Goal: Task Accomplishment & Management: Manage account settings

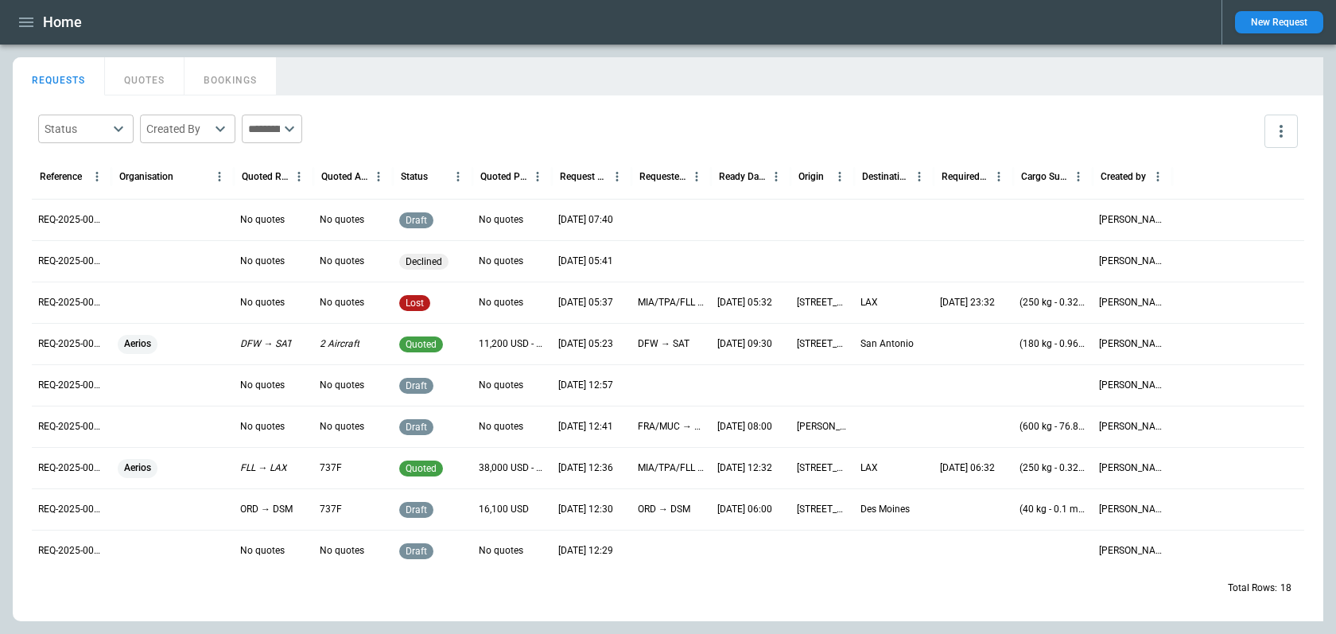
click at [1254, 163] on div at bounding box center [1239, 176] width 132 height 45
click at [1270, 85] on div "REQUESTS QUOTES BOOKINGS" at bounding box center [668, 74] width 1311 height 34
click at [1290, 72] on div "REQUESTS QUOTES BOOKINGS" at bounding box center [668, 74] width 1311 height 34
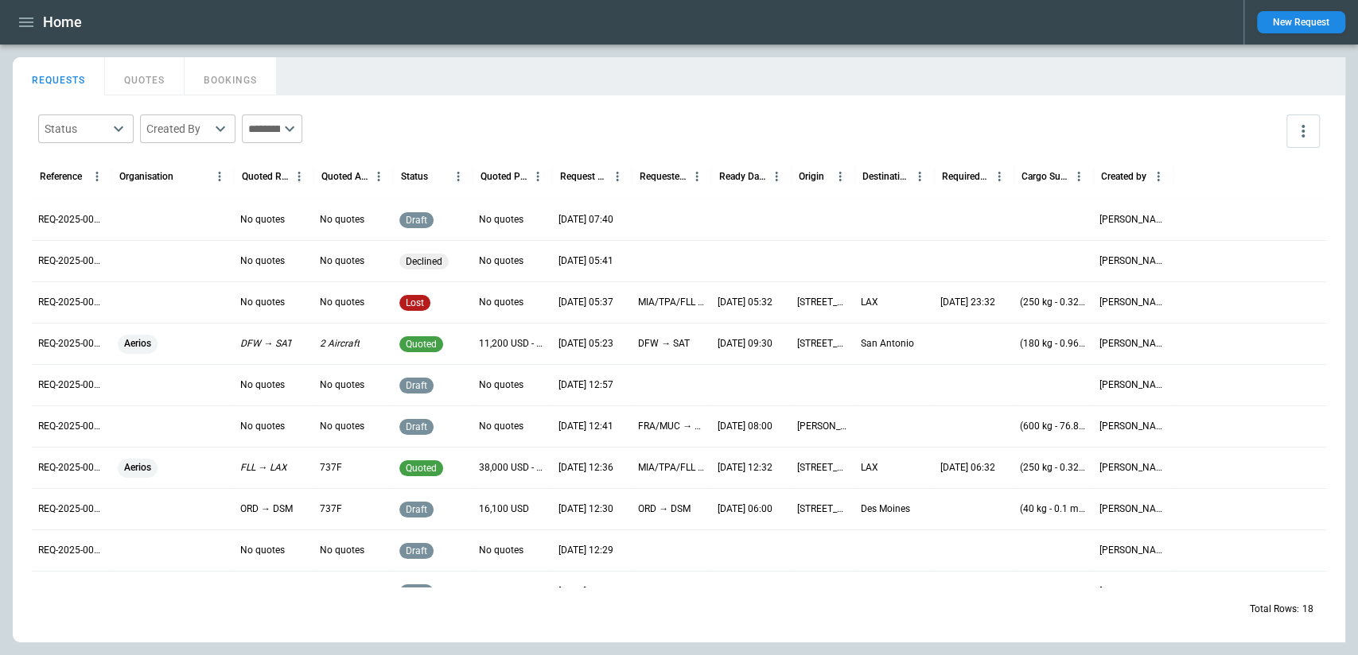
click at [34, 25] on icon "button" at bounding box center [26, 22] width 19 height 19
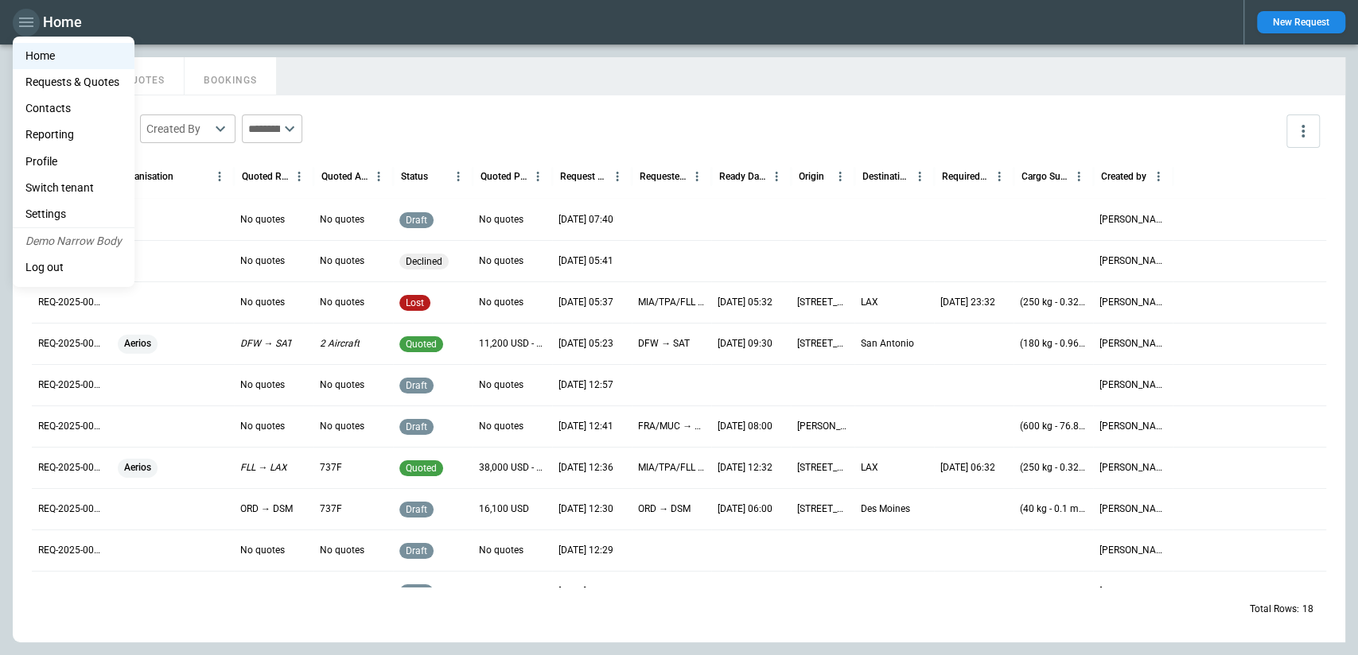
click at [34, 25] on div at bounding box center [679, 327] width 1358 height 655
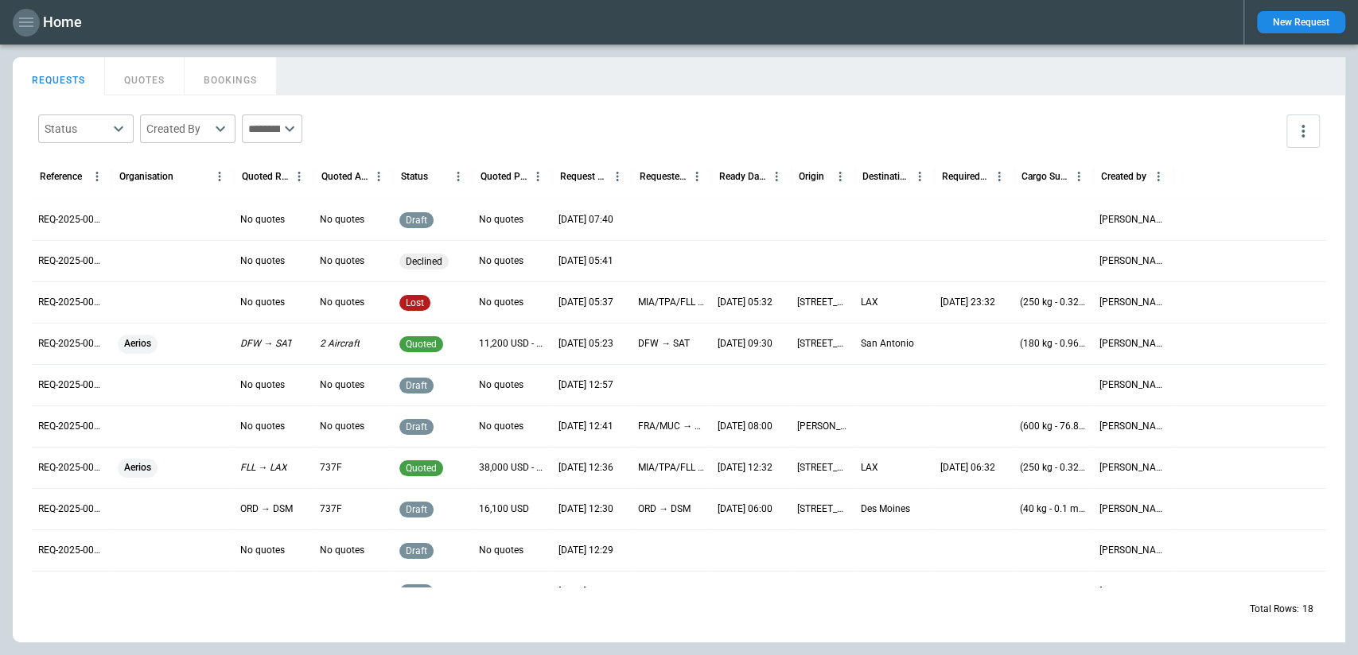
click at [34, 25] on icon "button" at bounding box center [26, 22] width 19 height 19
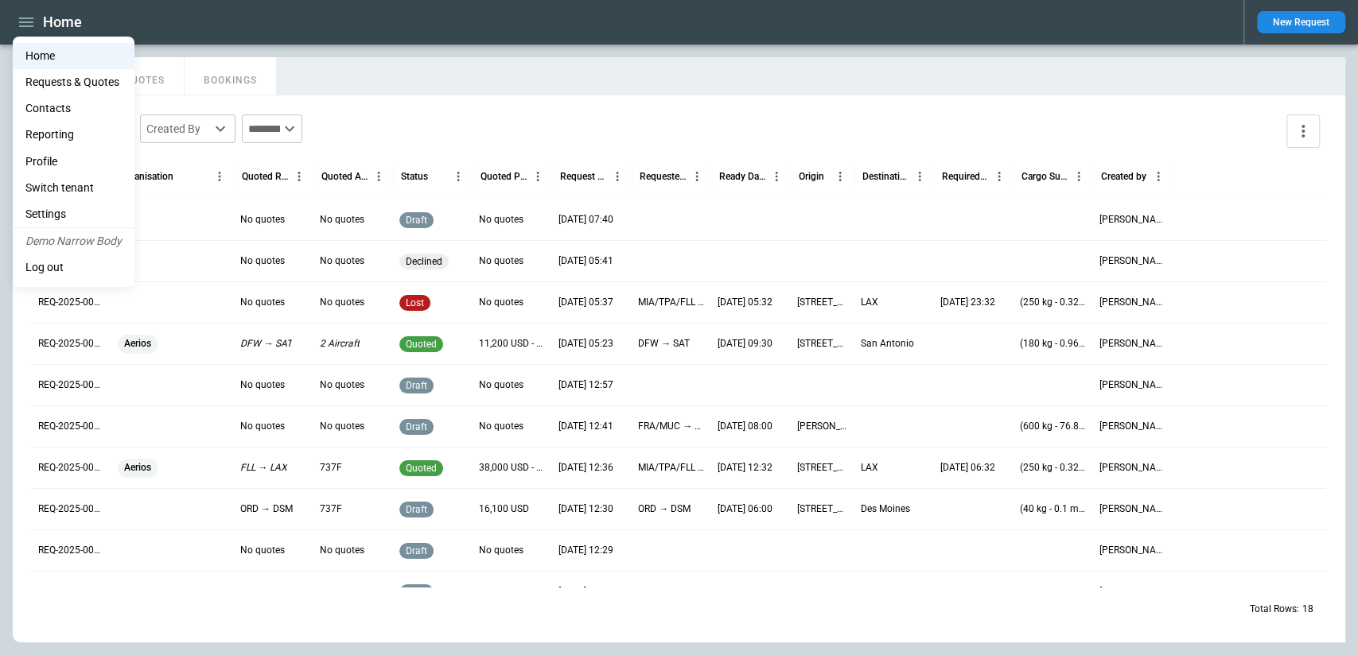
click at [329, 72] on div at bounding box center [679, 327] width 1358 height 655
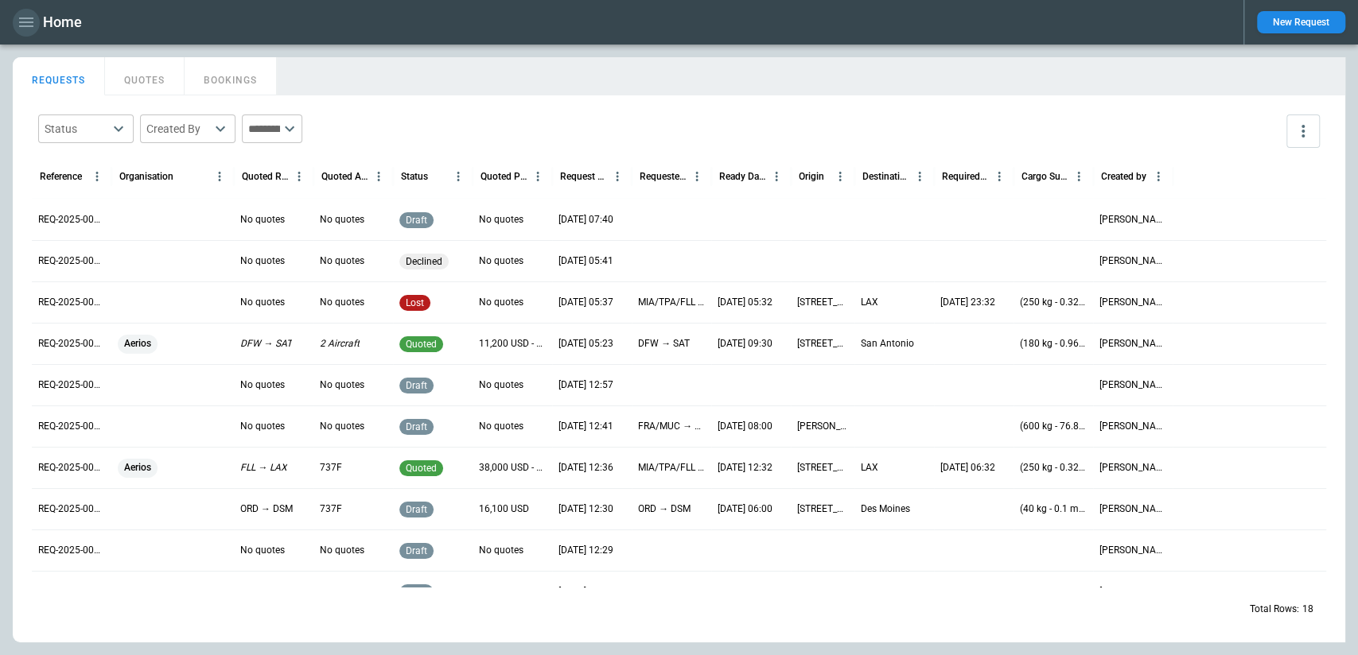
click at [22, 24] on icon "button" at bounding box center [26, 22] width 19 height 19
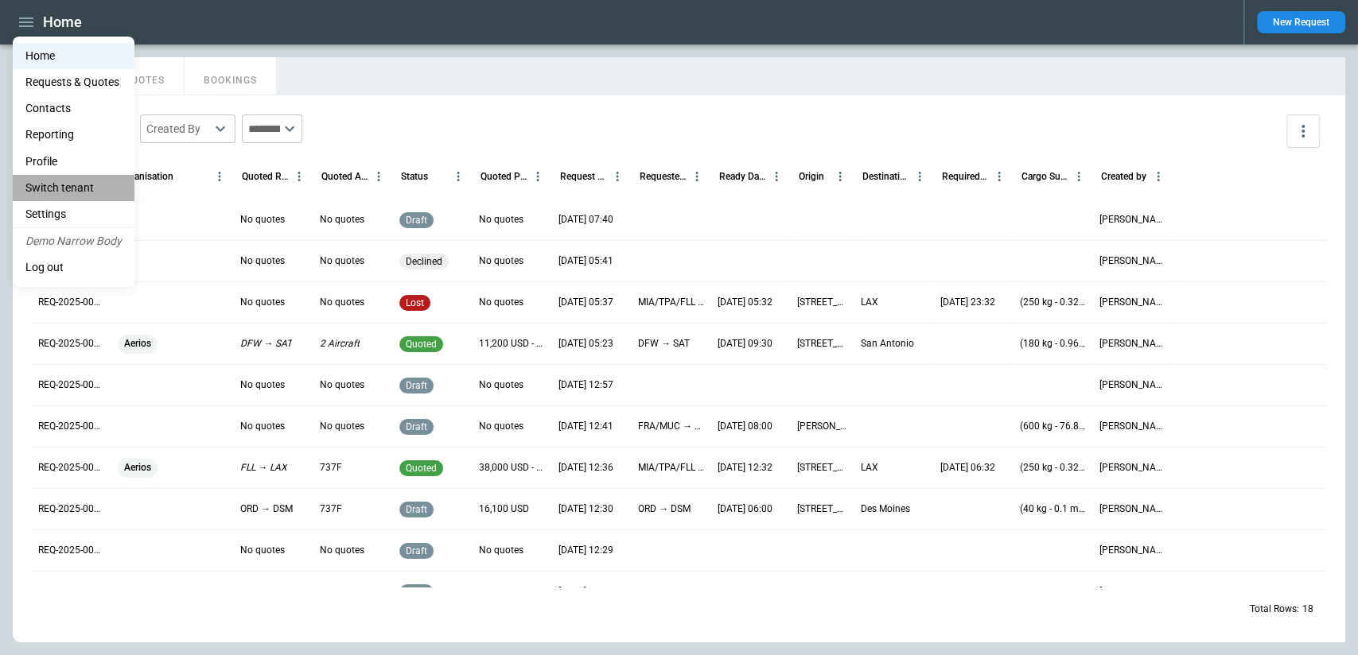
click at [84, 189] on li "Switch tenant" at bounding box center [74, 188] width 122 height 26
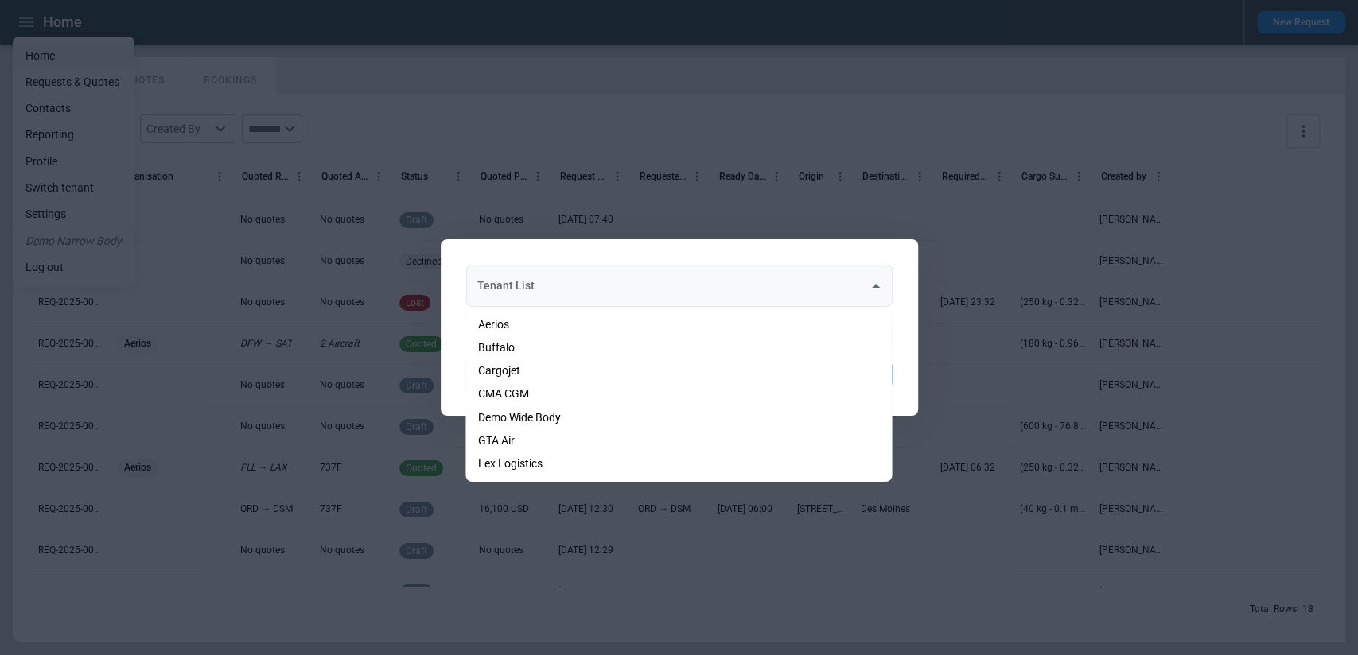
click at [710, 301] on div "Tenant List" at bounding box center [679, 286] width 426 height 42
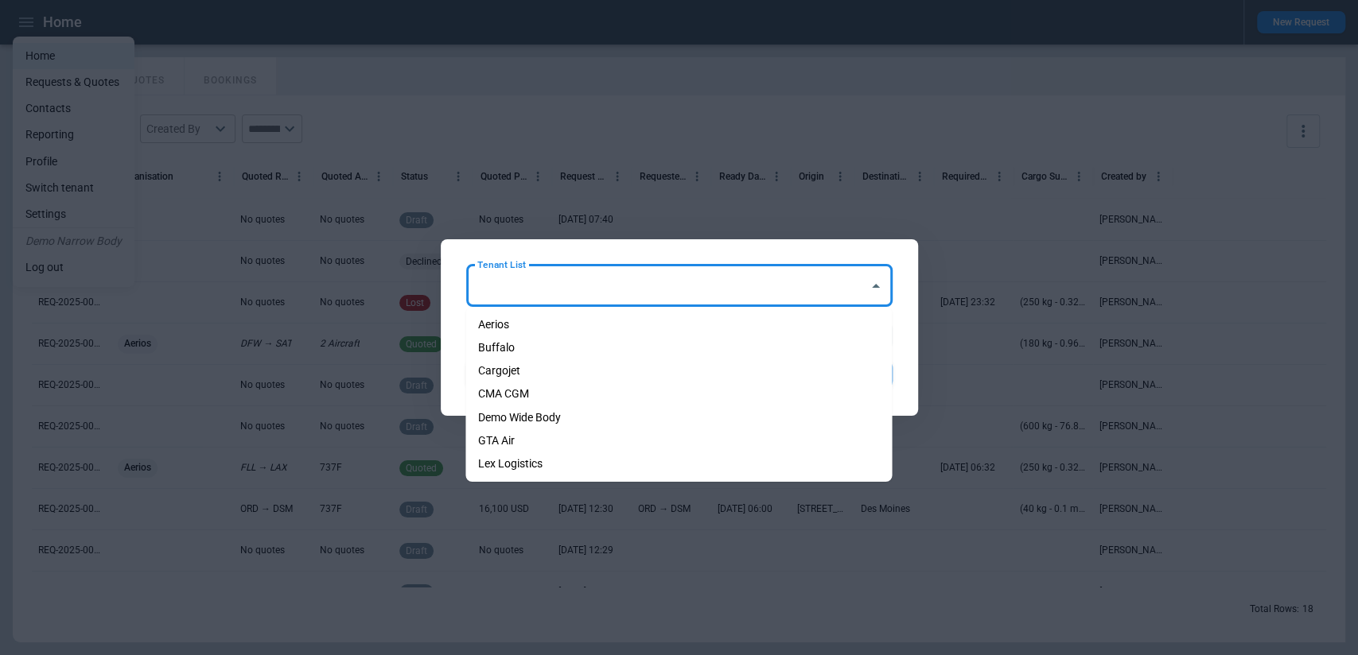
click at [602, 422] on li "Demo Wide Body" at bounding box center [678, 417] width 426 height 23
type input "**********"
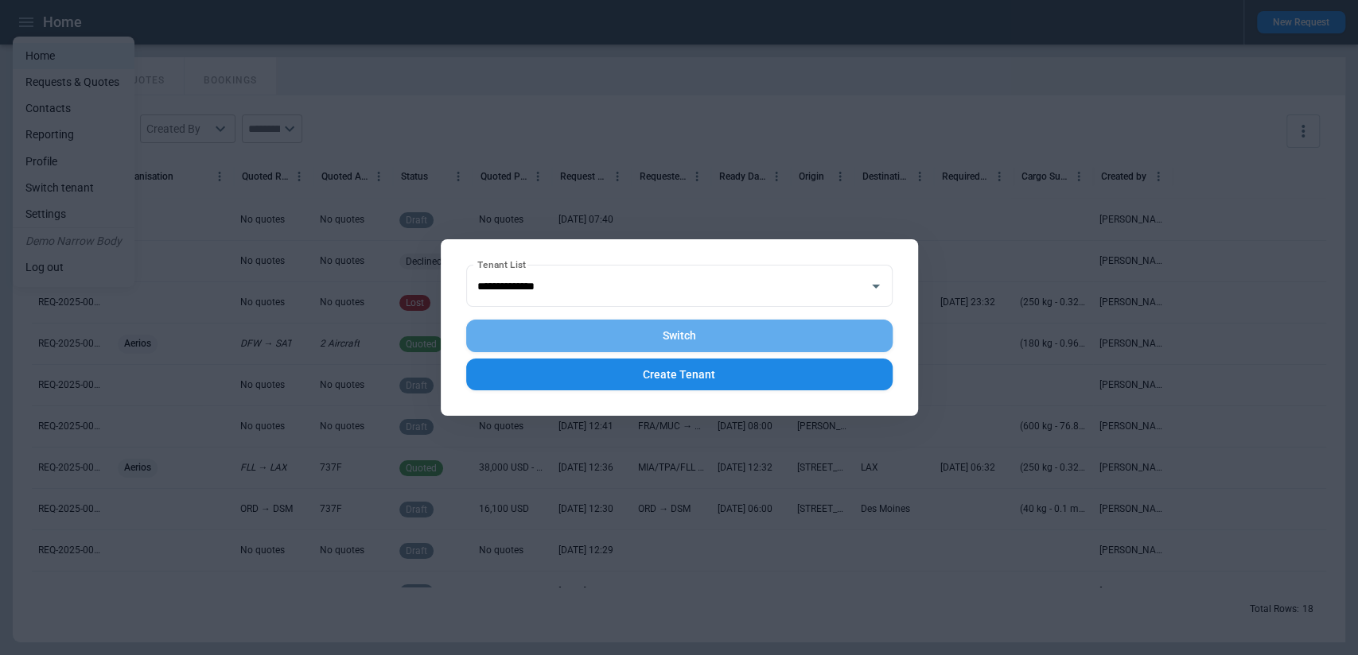
click at [703, 336] on button "Switch" at bounding box center [679, 336] width 426 height 33
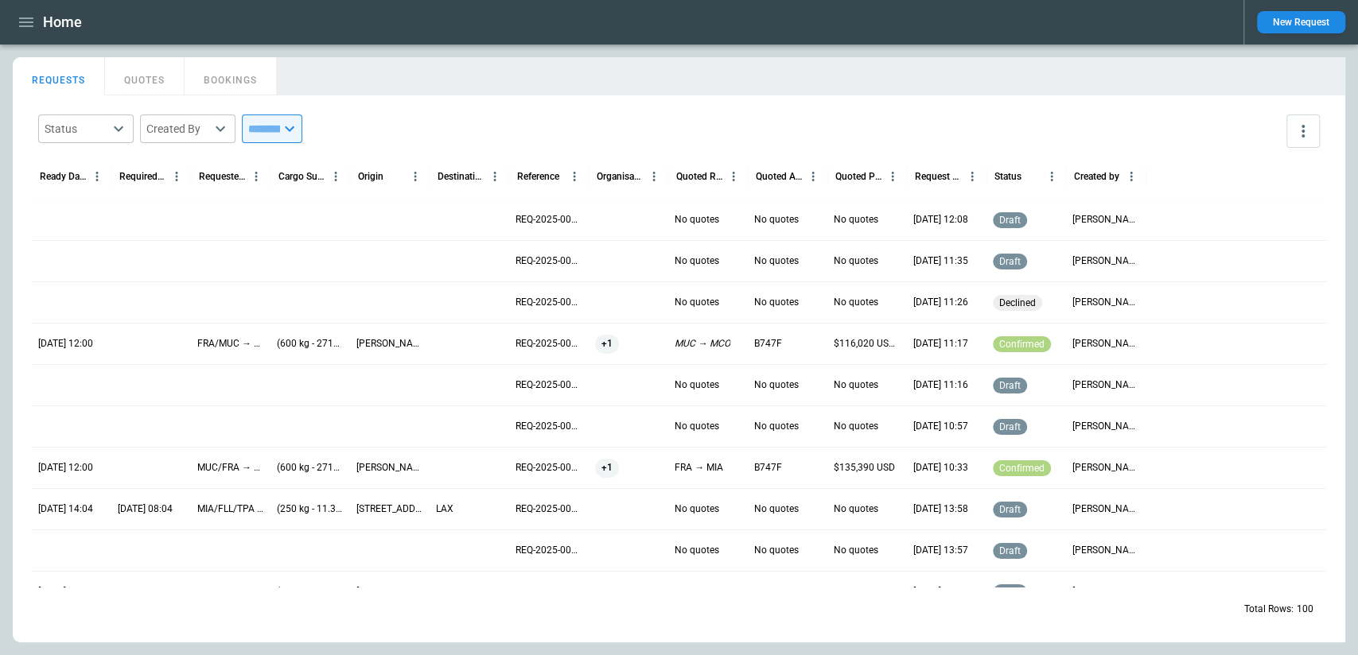
click at [44, 25] on h1 "Home" at bounding box center [62, 22] width 39 height 19
click at [29, 25] on icon "button" at bounding box center [26, 23] width 14 height 10
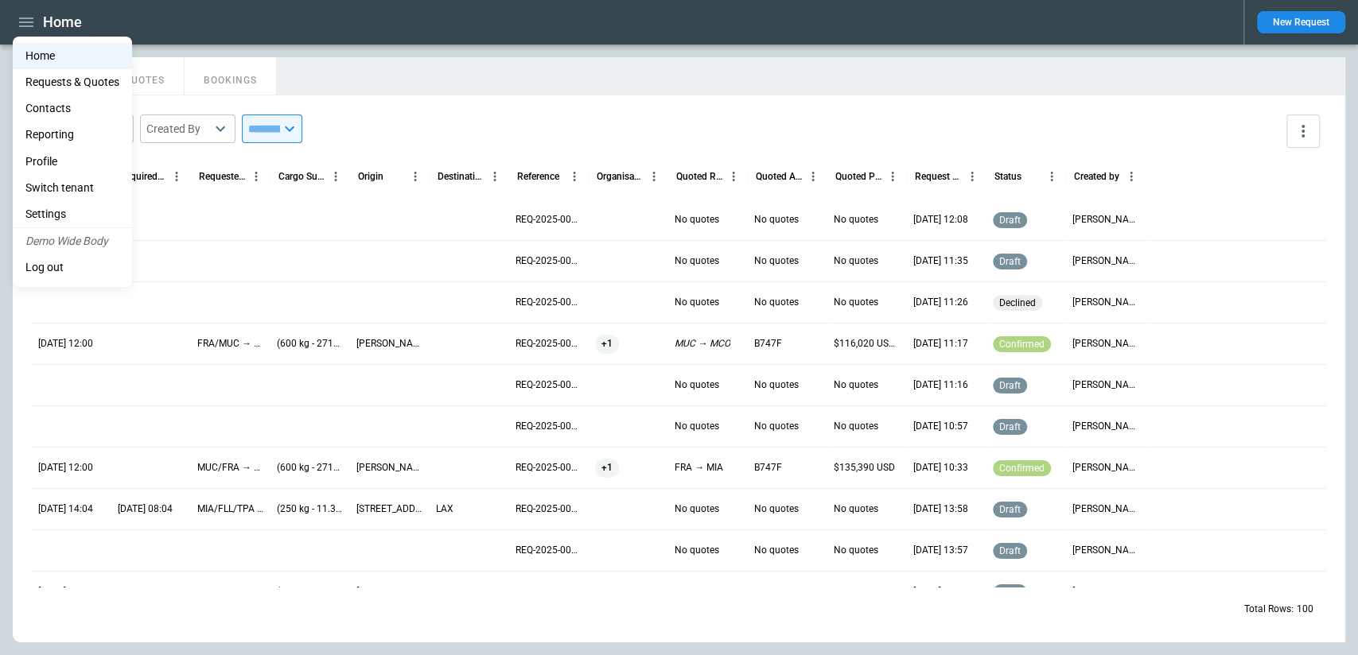
click at [68, 218] on li "Settings" at bounding box center [72, 214] width 119 height 26
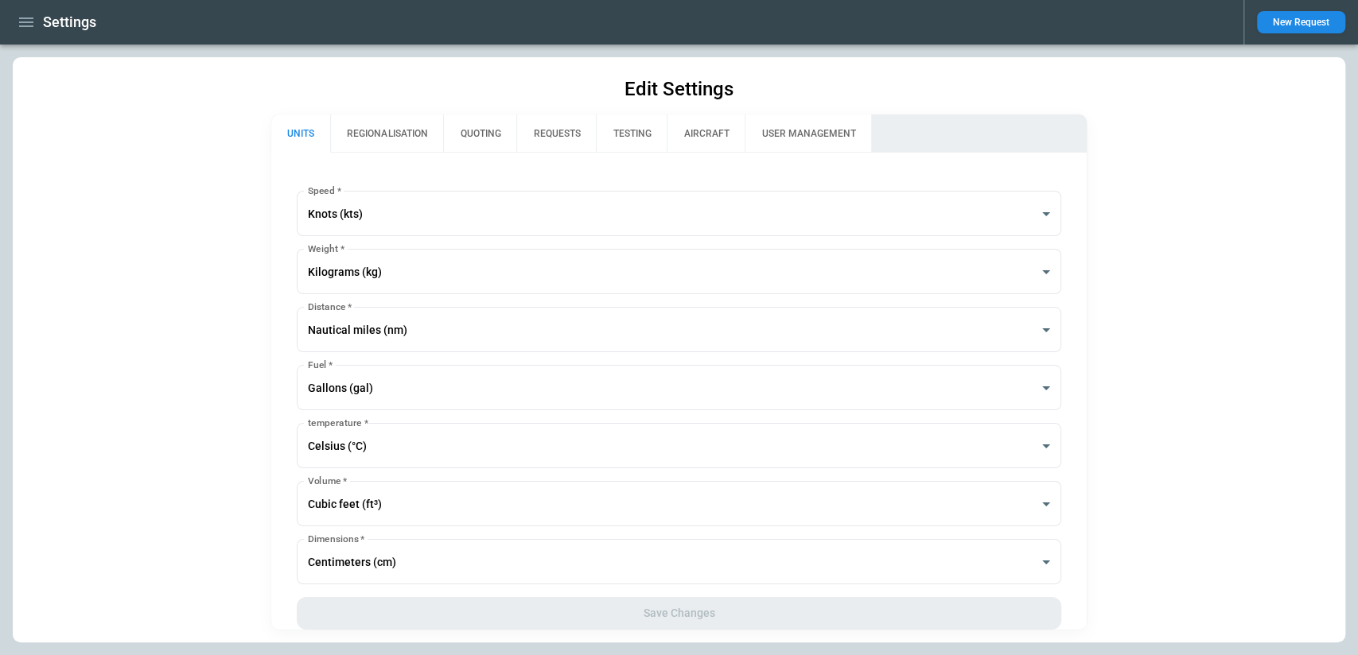
click at [485, 73] on div "**********" at bounding box center [679, 349] width 1332 height 585
click at [480, 82] on div "**********" at bounding box center [679, 349] width 1332 height 585
click at [19, 21] on icon "button" at bounding box center [26, 22] width 19 height 19
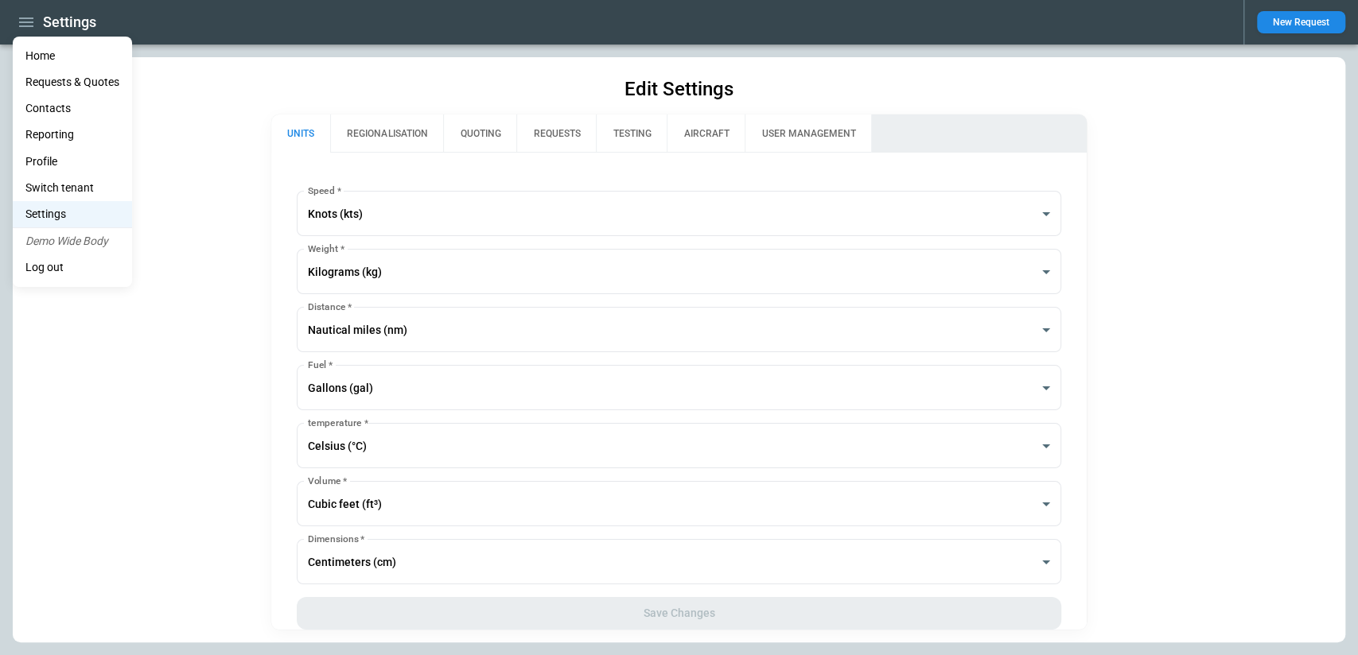
click at [289, 75] on div at bounding box center [679, 327] width 1358 height 655
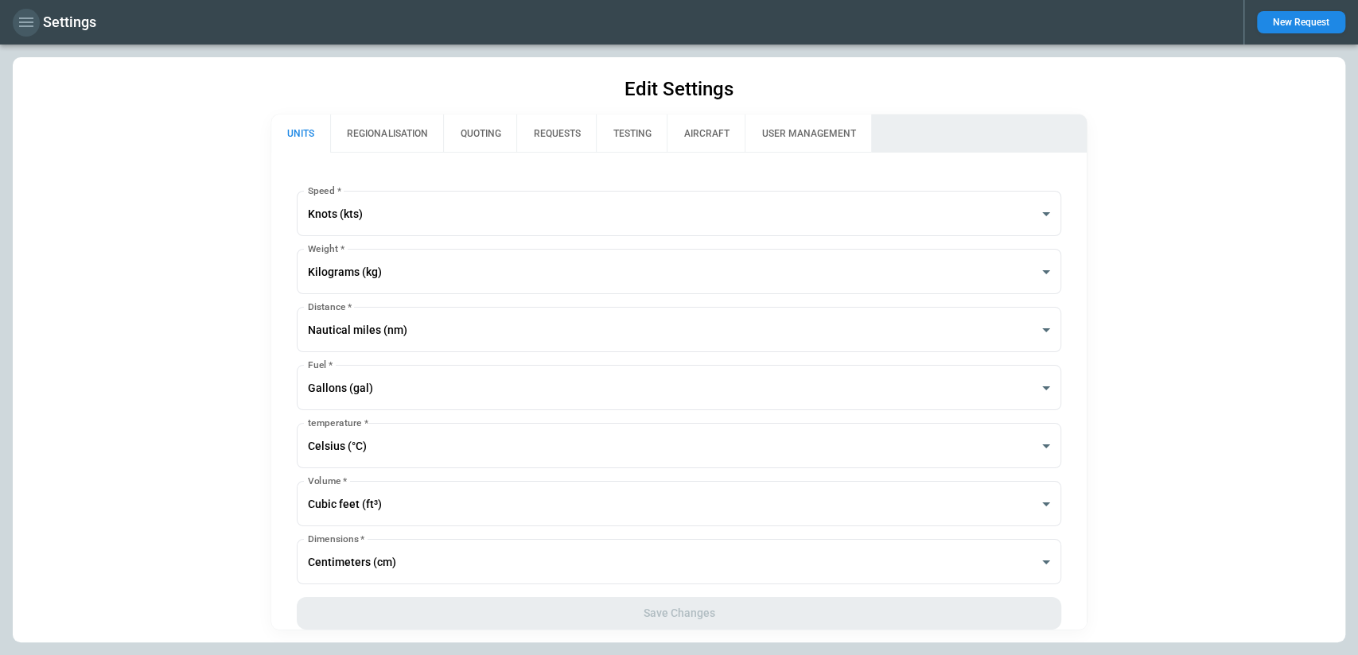
click at [18, 24] on icon "button" at bounding box center [26, 22] width 19 height 19
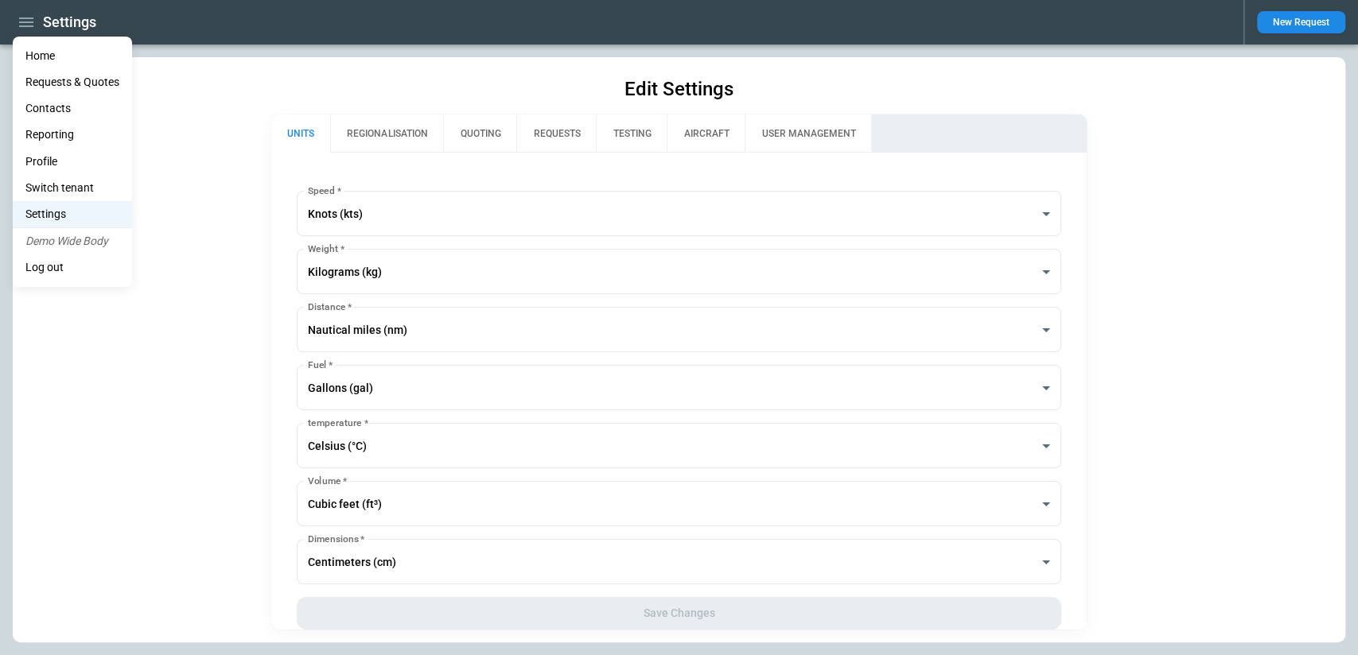
click at [74, 214] on li "Settings" at bounding box center [72, 214] width 119 height 26
click at [819, 70] on div at bounding box center [679, 327] width 1358 height 655
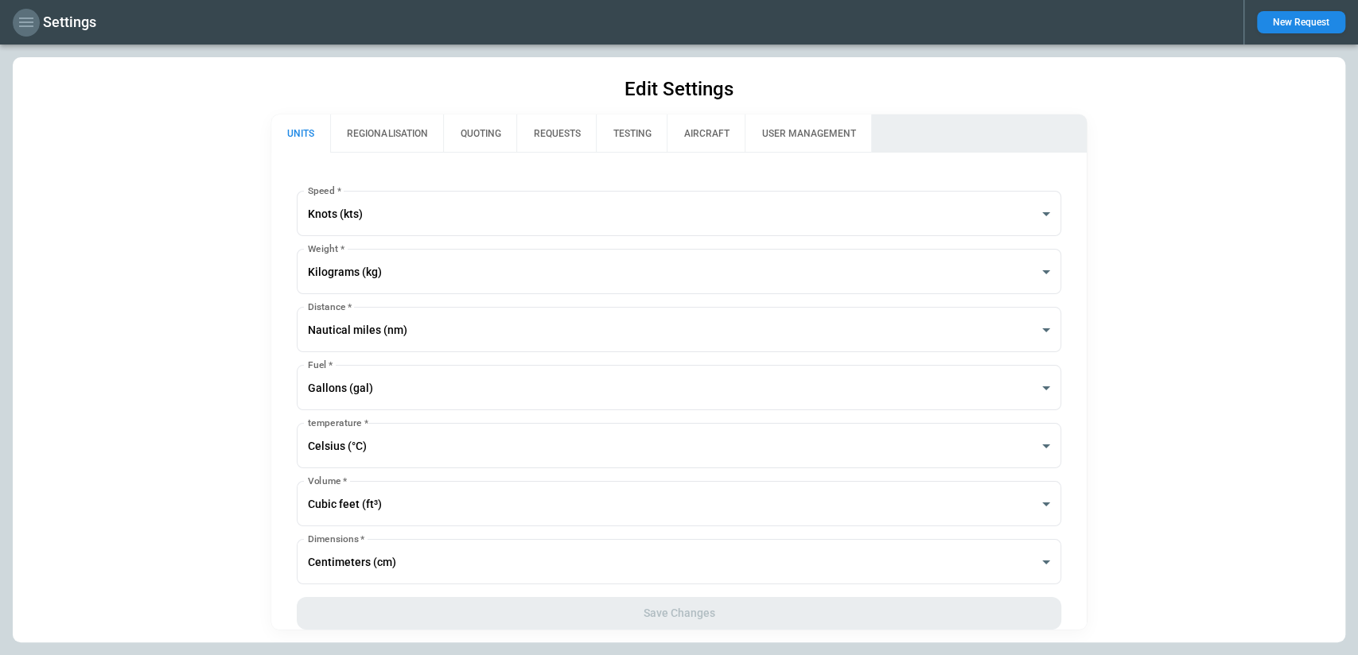
click at [20, 18] on icon "button" at bounding box center [26, 23] width 14 height 10
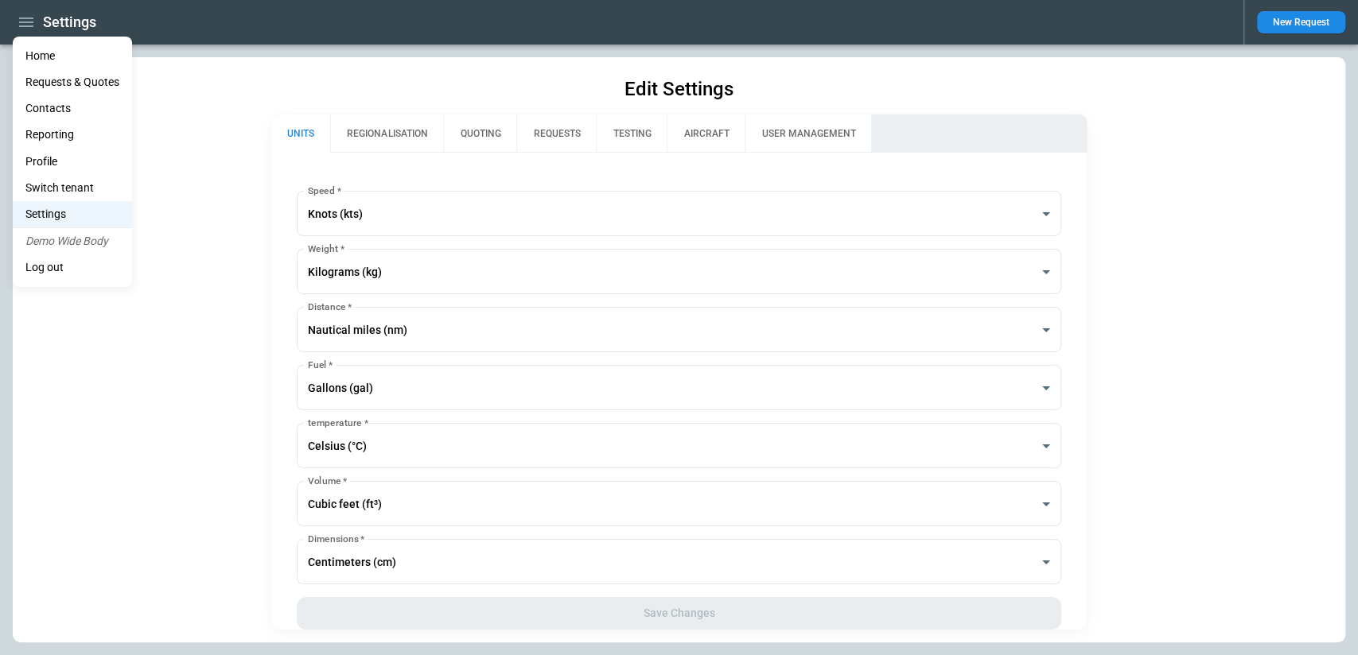
click at [72, 180] on li "Switch tenant" at bounding box center [72, 188] width 119 height 26
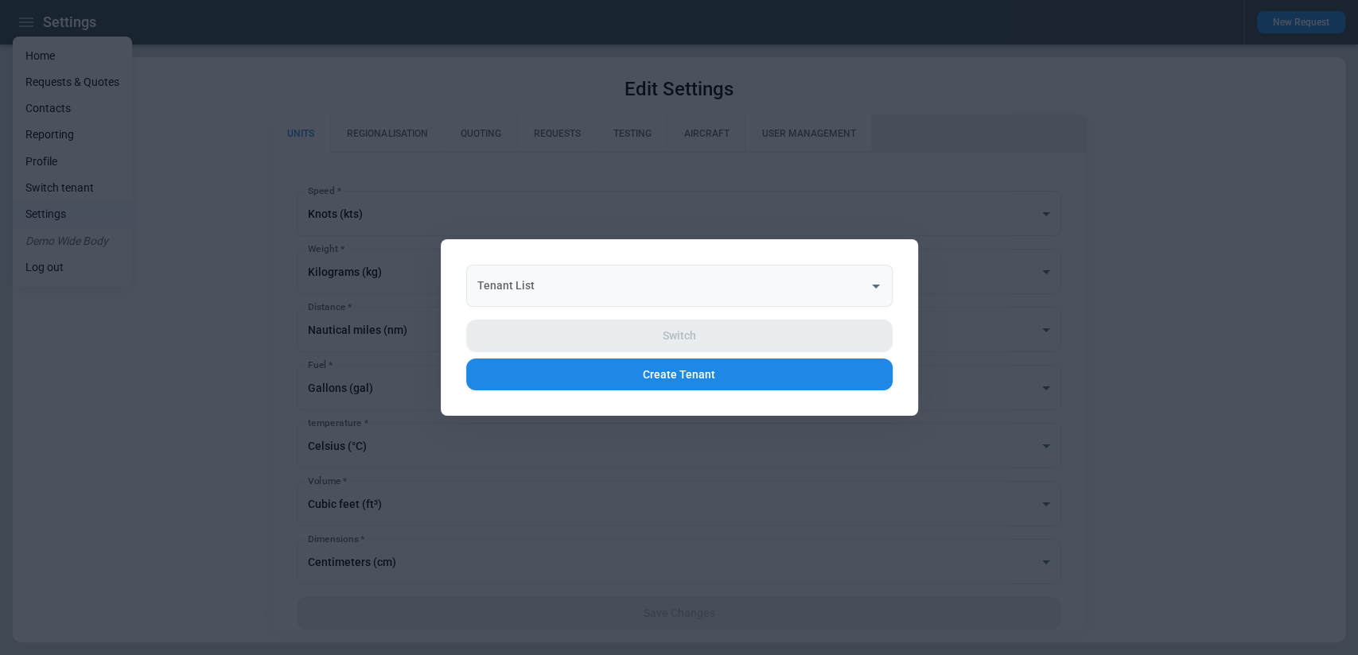
click at [548, 279] on input "Tenant List" at bounding box center [667, 286] width 388 height 28
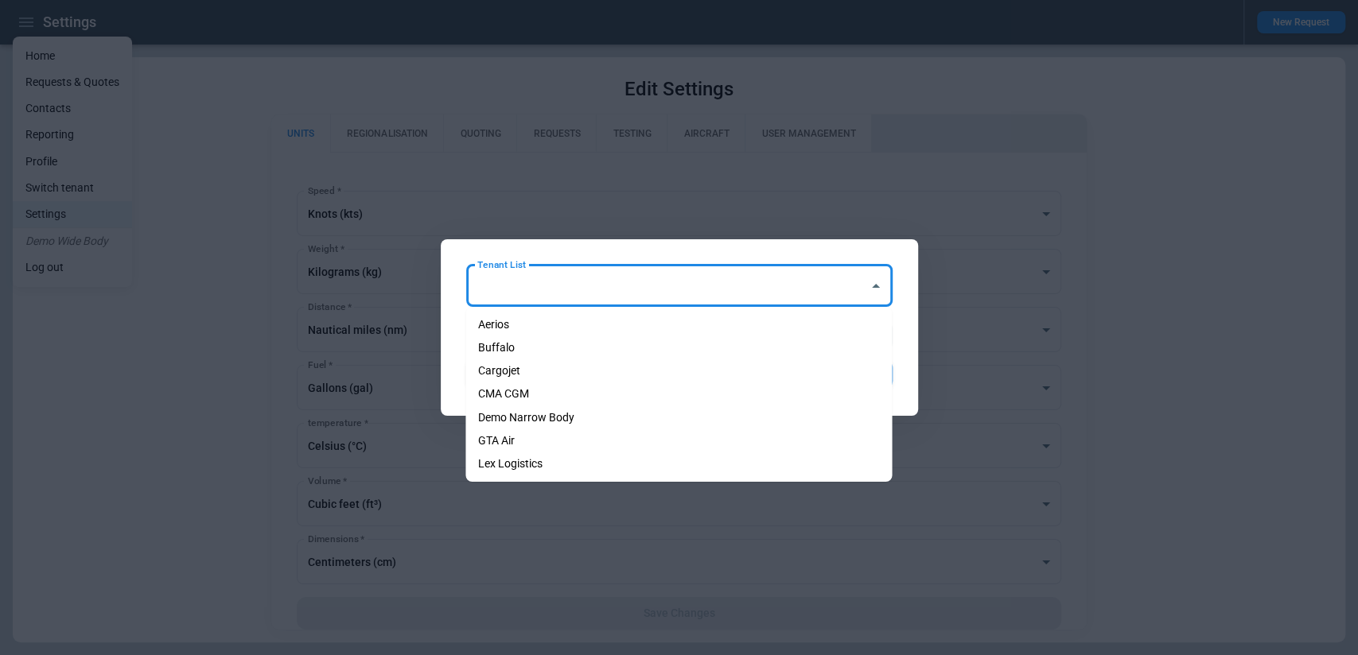
click at [544, 414] on li "Demo Narrow Body" at bounding box center [678, 417] width 426 height 23
type input "**********"
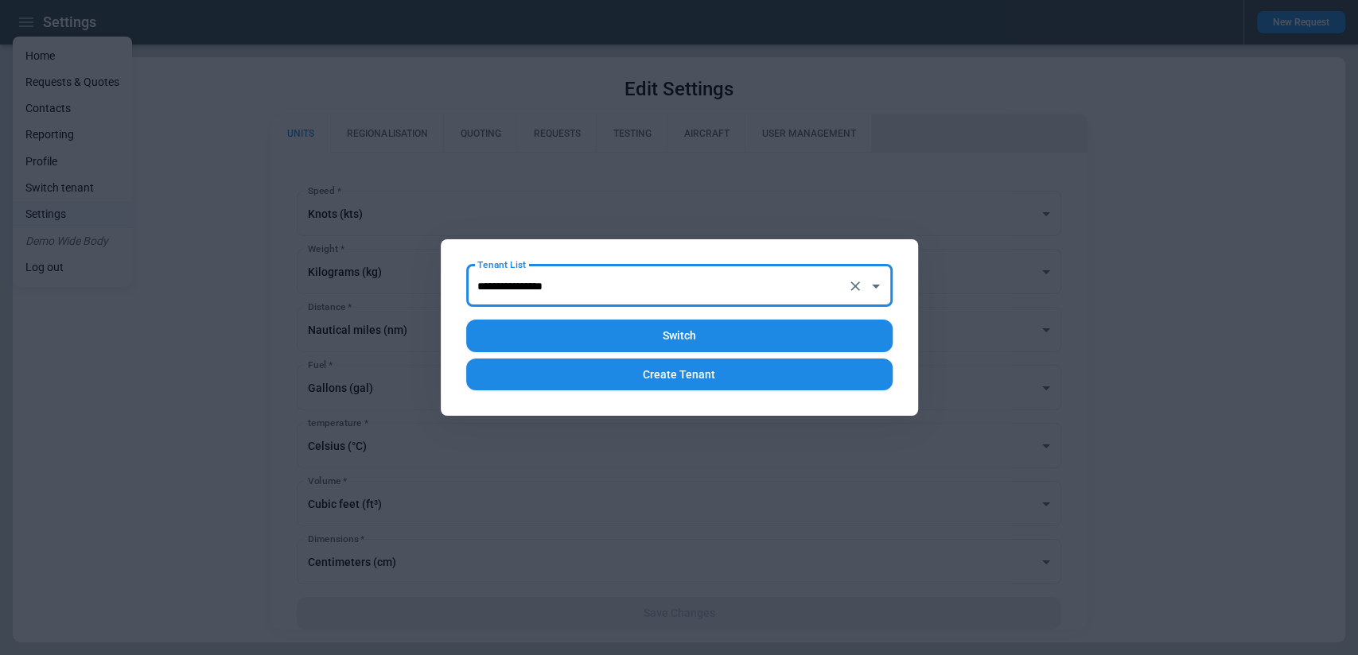
click at [618, 327] on button "Switch" at bounding box center [679, 336] width 426 height 33
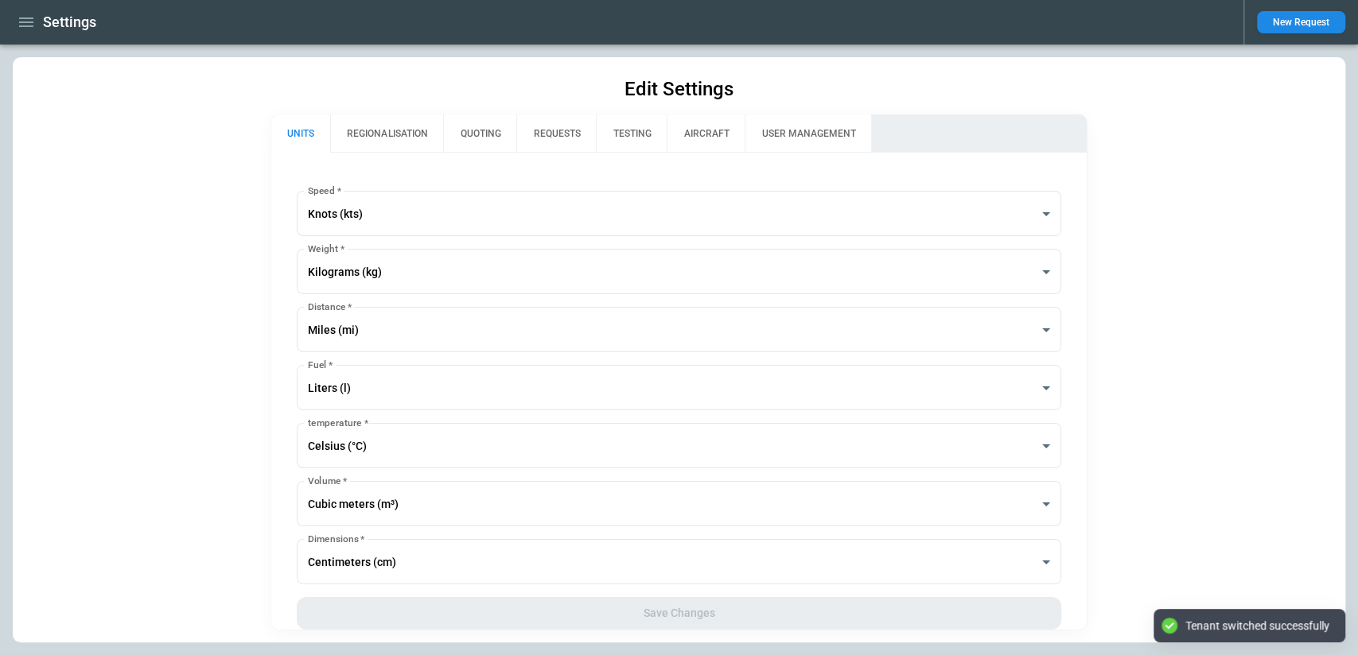
click at [317, 80] on div "**********" at bounding box center [679, 349] width 1332 height 585
click at [18, 21] on icon "button" at bounding box center [26, 22] width 19 height 19
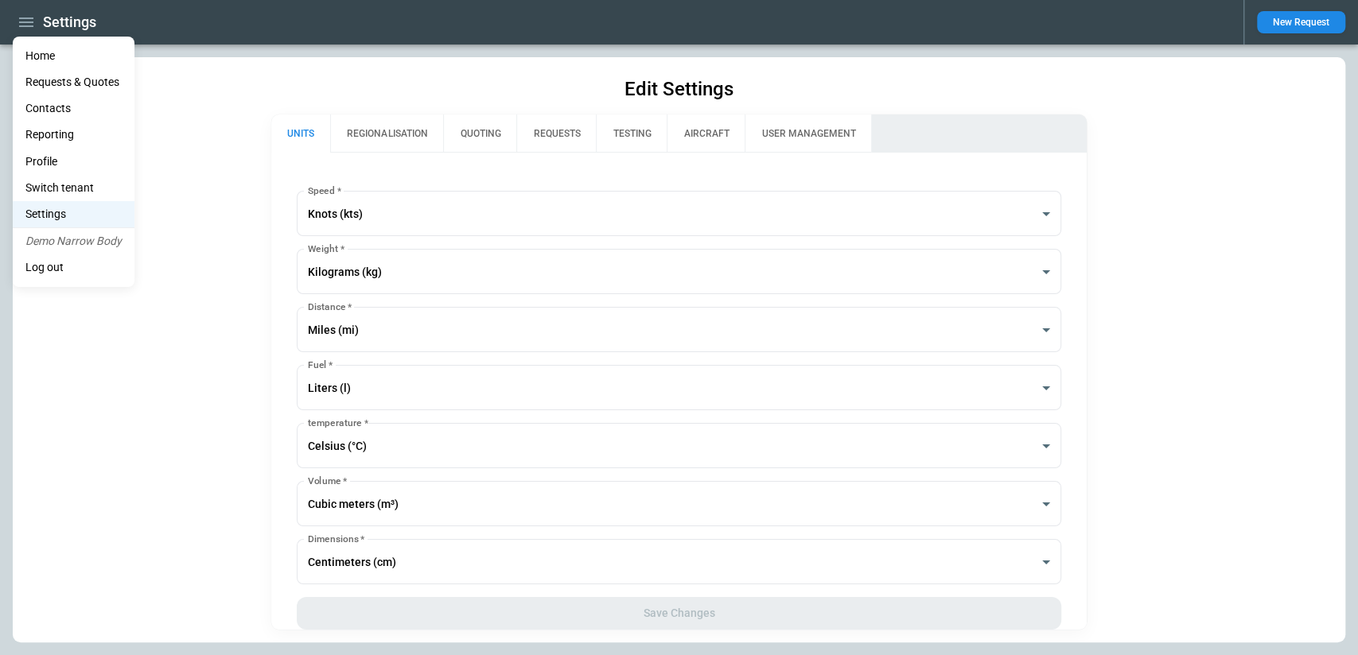
click at [57, 160] on li "Profile" at bounding box center [74, 162] width 122 height 26
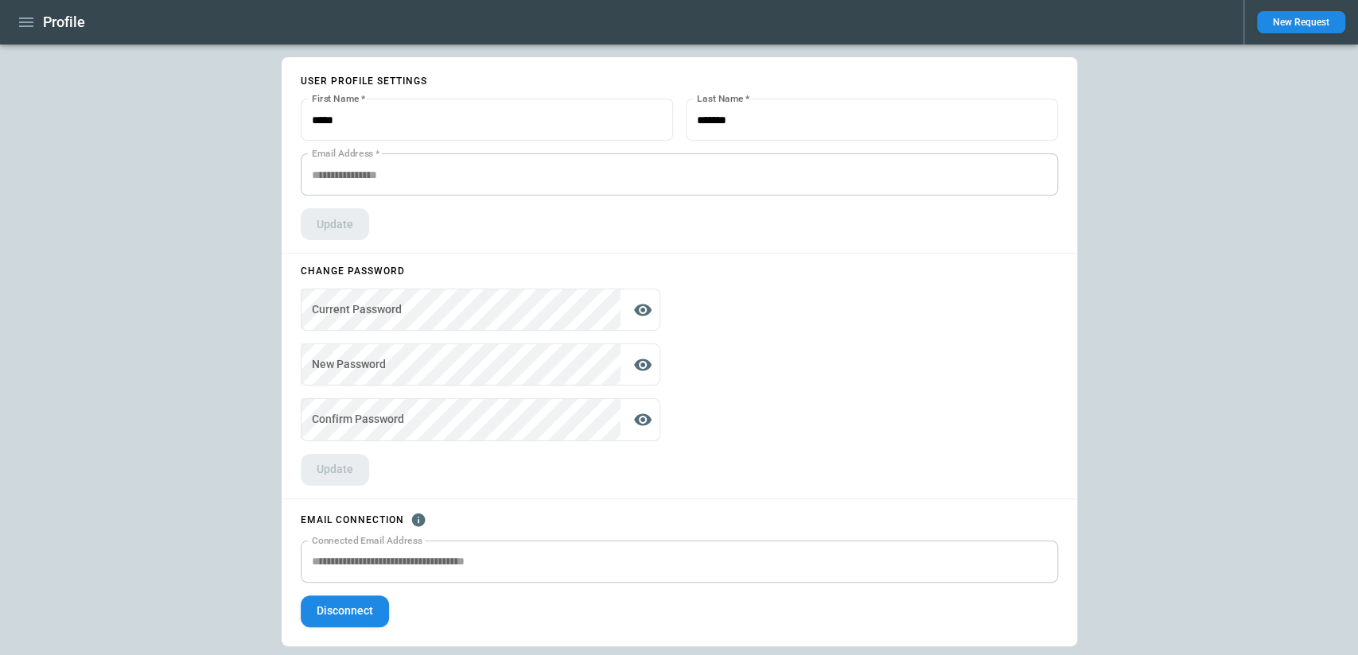
scroll to position [3, 0]
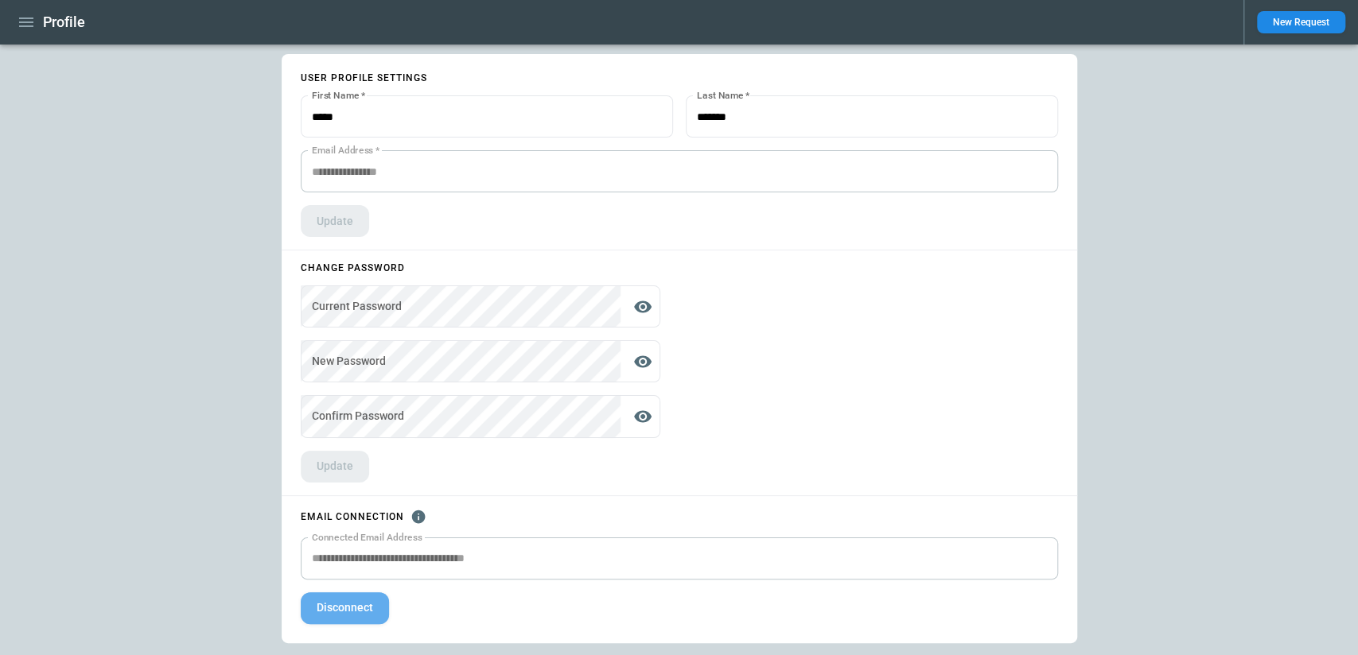
click at [357, 613] on button "Disconnect" at bounding box center [345, 609] width 88 height 32
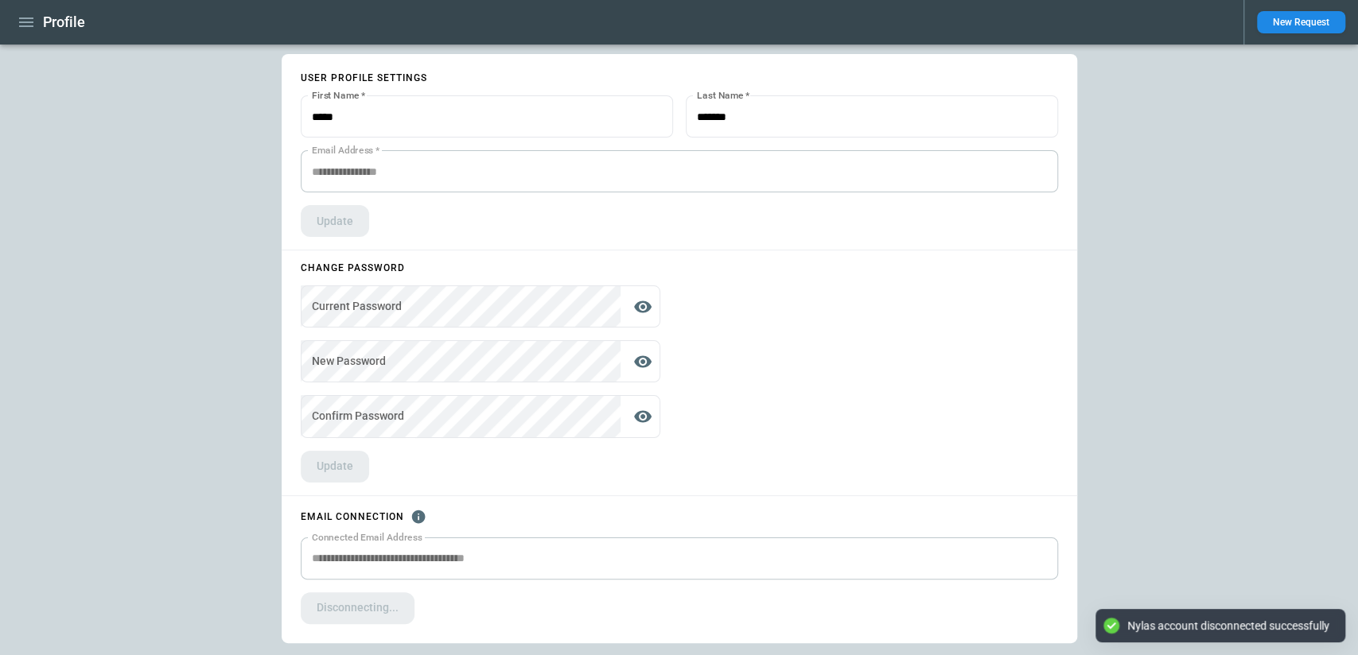
scroll to position [0, 0]
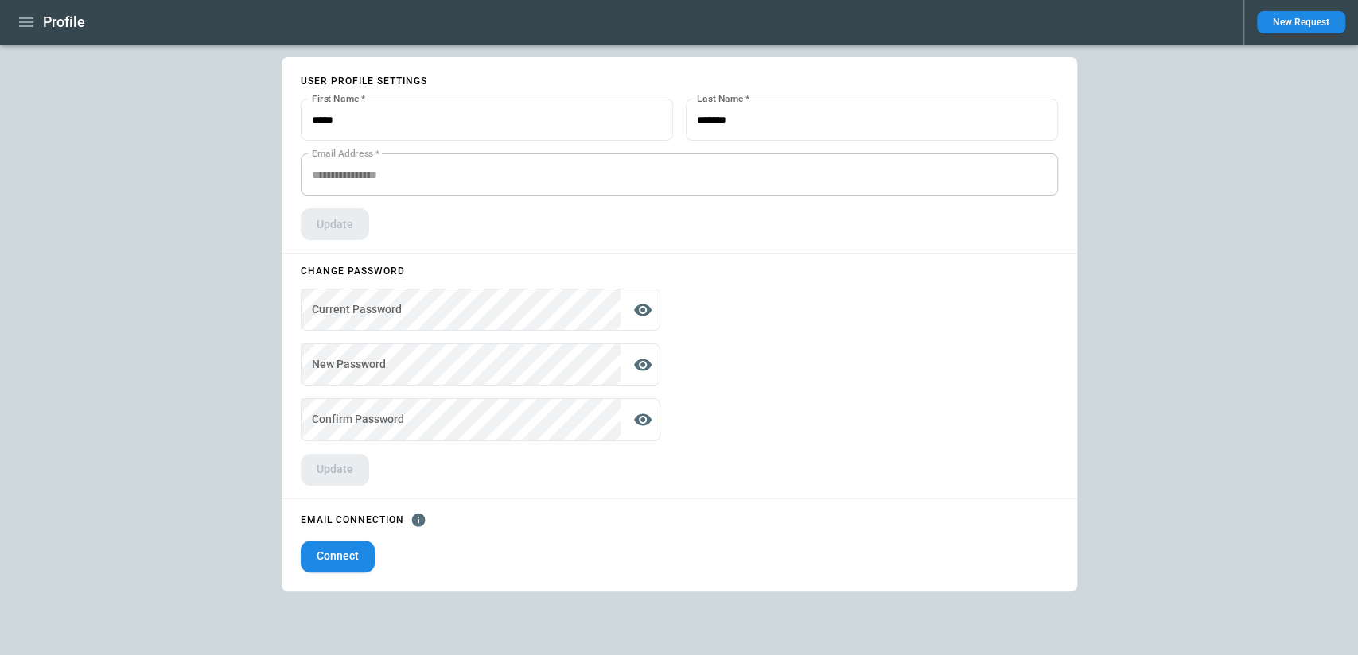
click at [683, 306] on div "**********" at bounding box center [679, 324] width 795 height 535
click at [32, 18] on icon "button" at bounding box center [26, 23] width 14 height 10
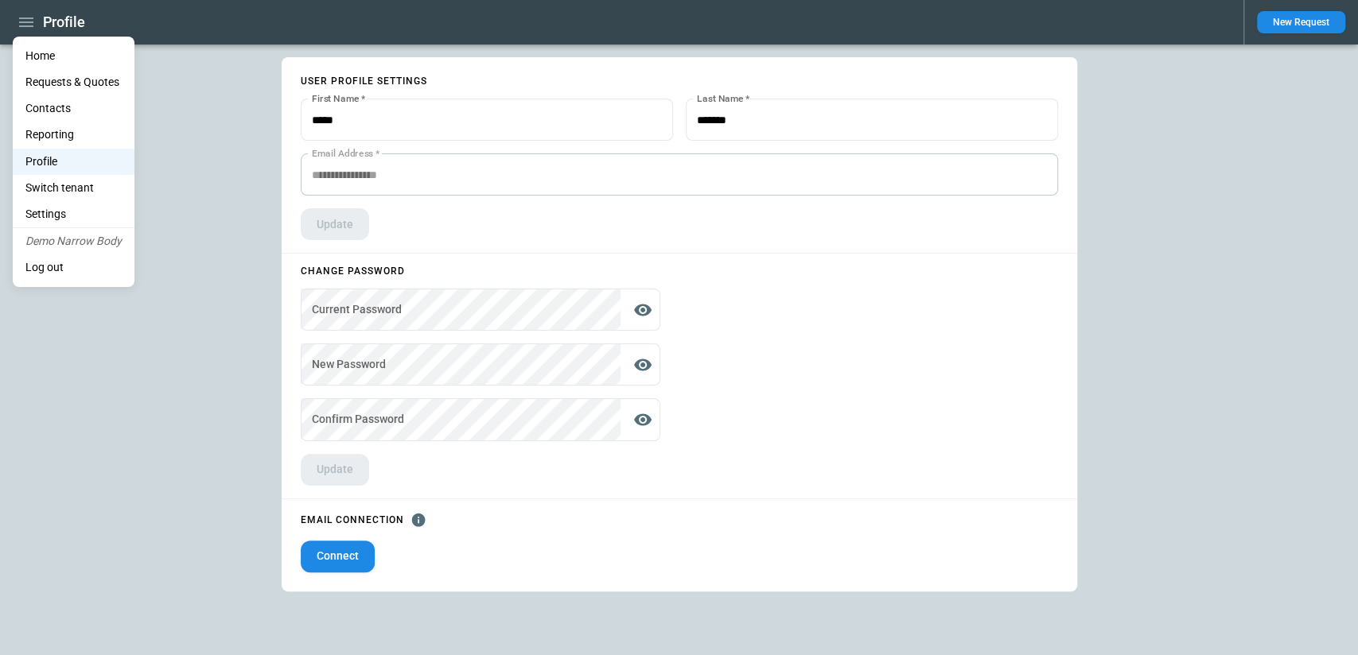
click at [63, 190] on li "Switch tenant" at bounding box center [74, 188] width 122 height 26
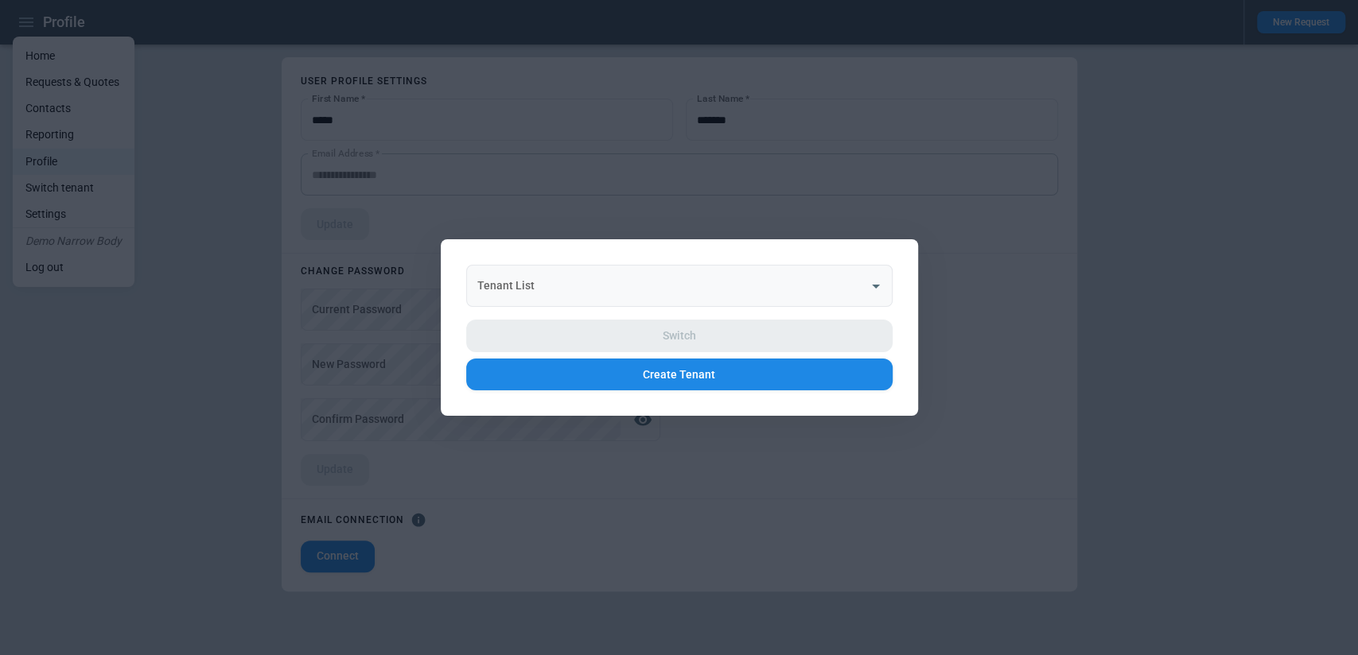
click at [674, 298] on input "Tenant List" at bounding box center [667, 286] width 388 height 28
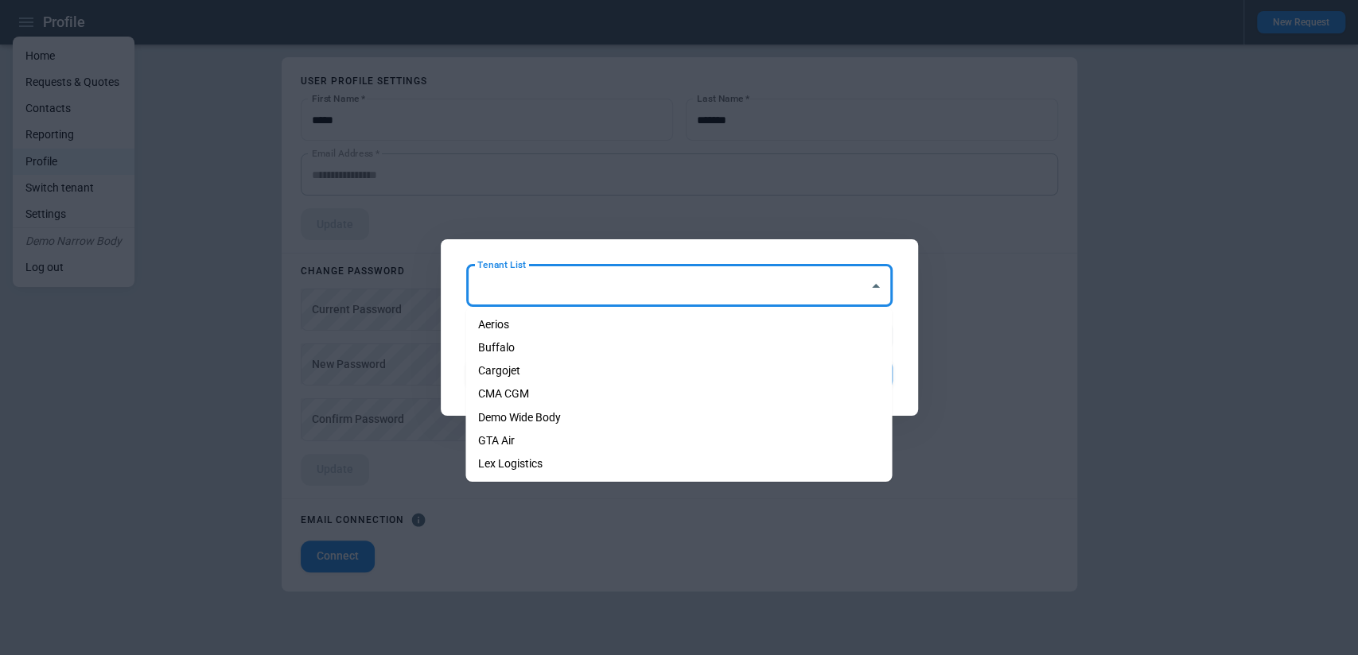
click at [637, 420] on li "Demo Wide Body" at bounding box center [678, 417] width 426 height 23
type input "**********"
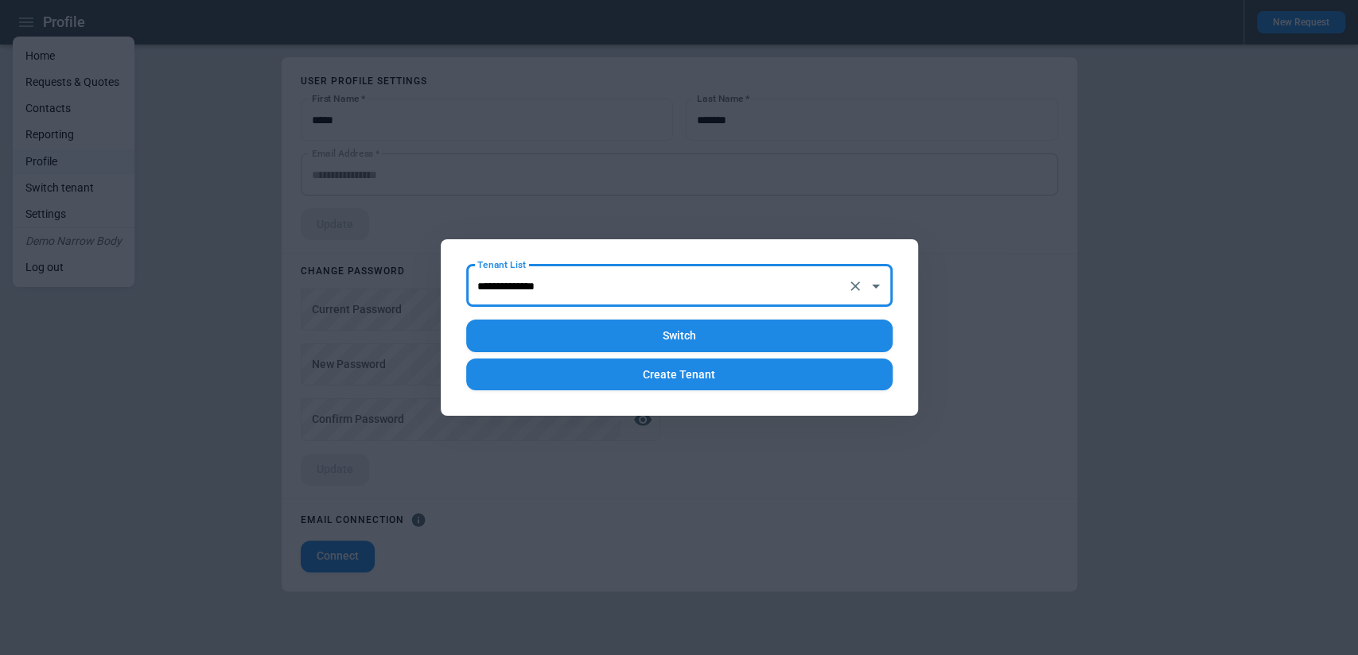
click at [650, 333] on button "Switch" at bounding box center [679, 336] width 426 height 33
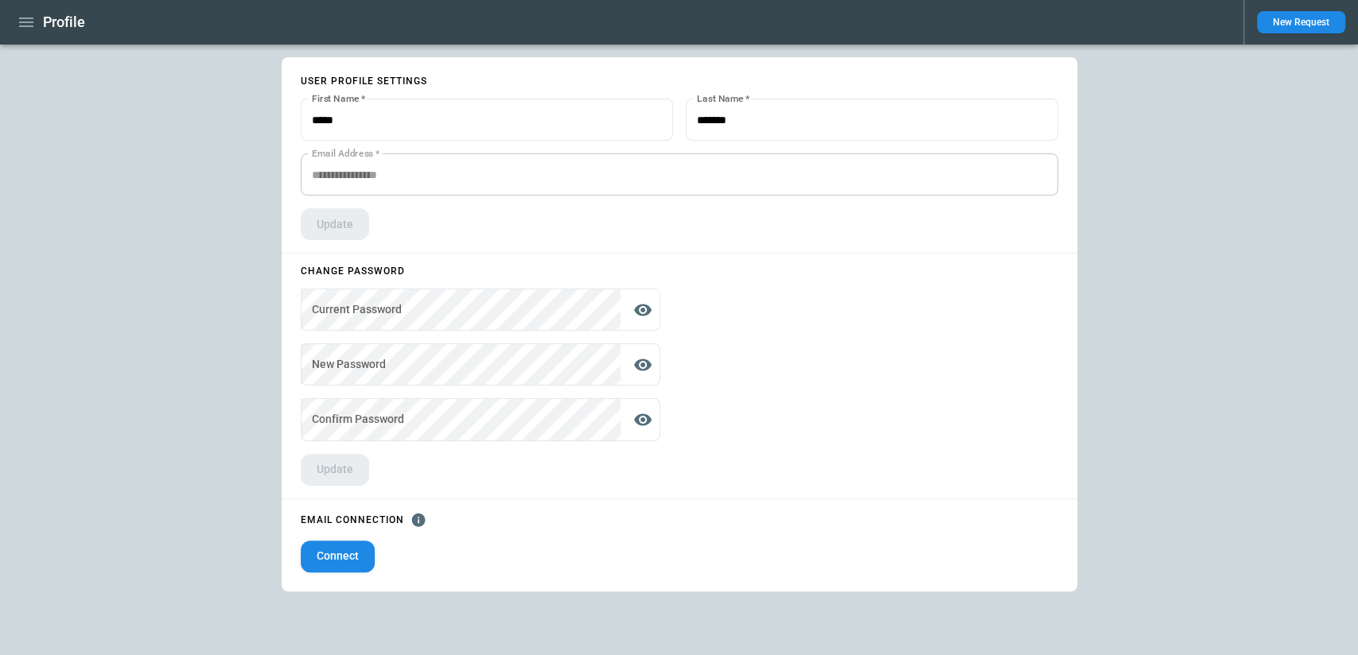
click at [686, 310] on div "**********" at bounding box center [679, 324] width 795 height 535
click at [404, 456] on form "**********" at bounding box center [481, 375] width 398 height 219
click at [340, 562] on button "Connect" at bounding box center [338, 557] width 74 height 32
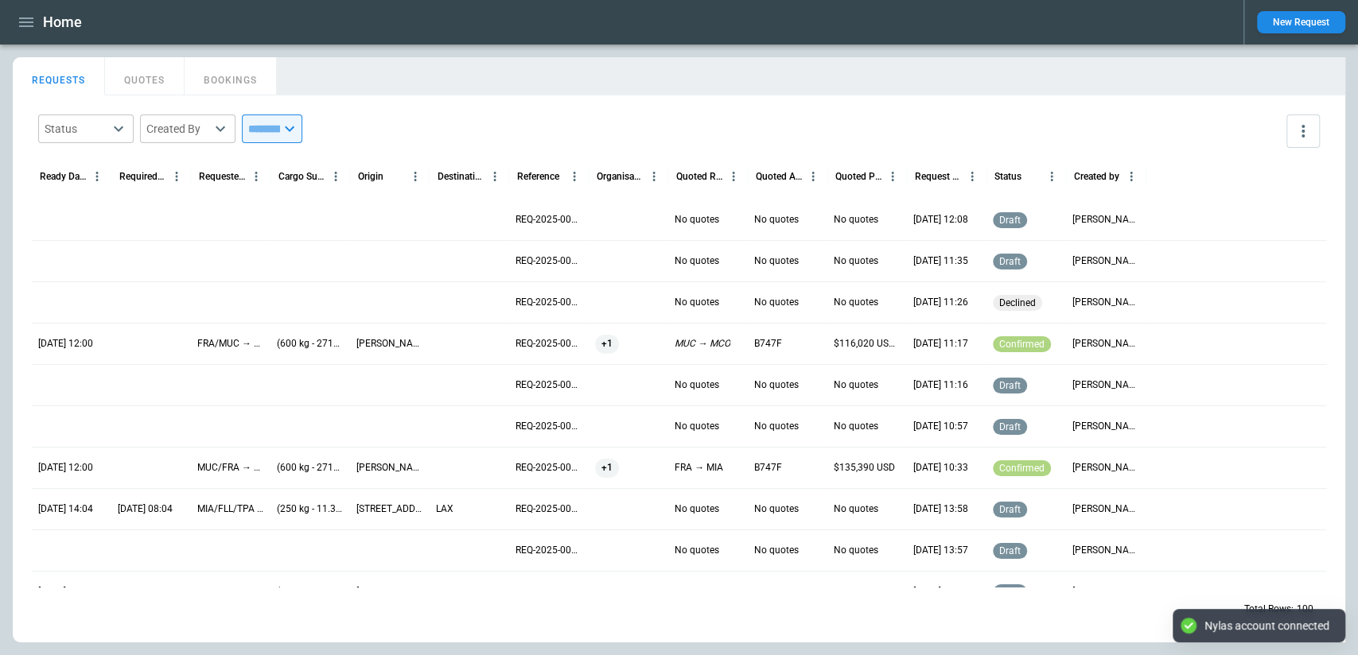
click at [21, 16] on icon "button" at bounding box center [26, 22] width 19 height 19
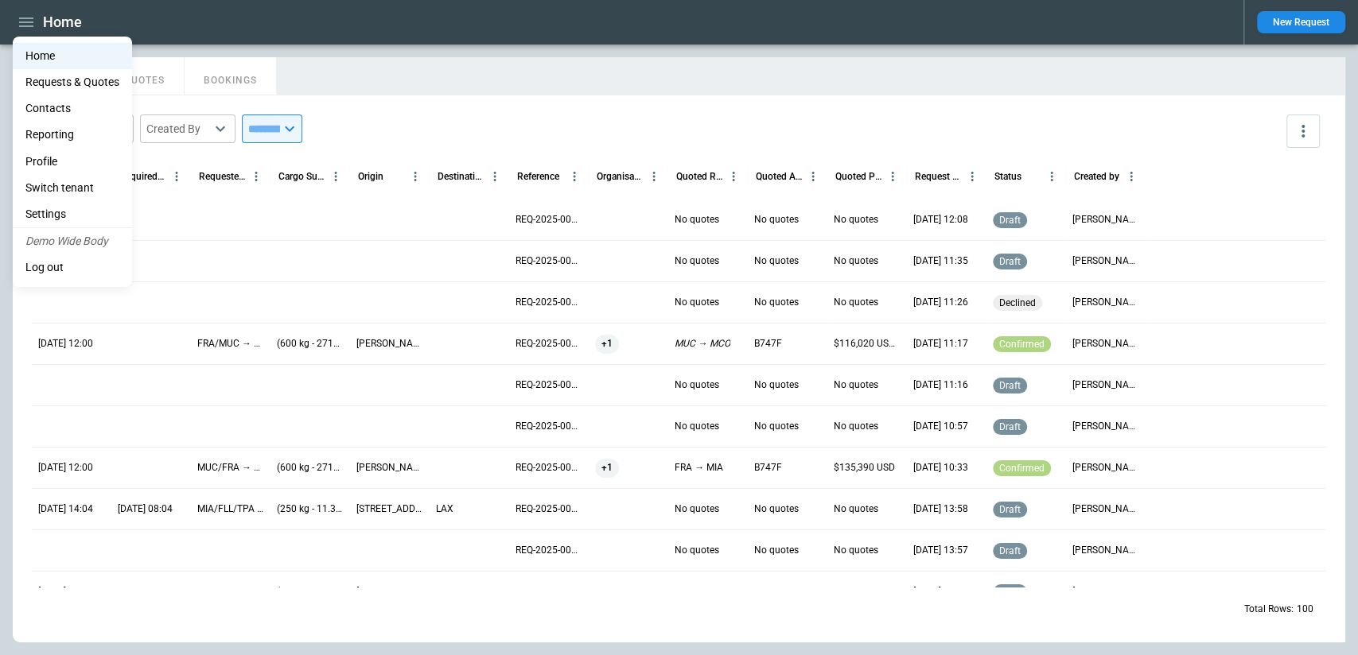
click at [288, 77] on div at bounding box center [679, 327] width 1358 height 655
